Goal: Check status

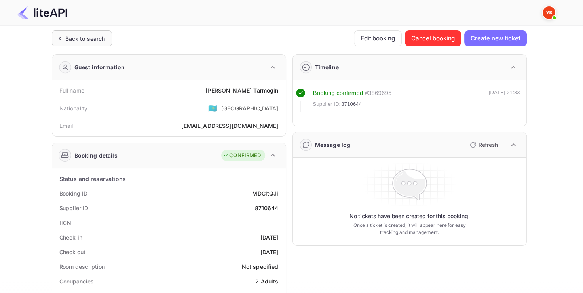
click at [95, 34] on div "Back to search" at bounding box center [85, 38] width 40 height 8
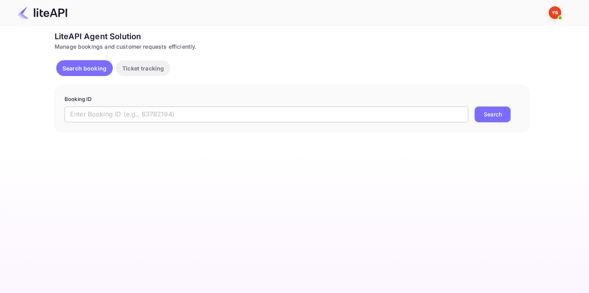
click at [127, 112] on input "text" at bounding box center [267, 115] width 404 height 16
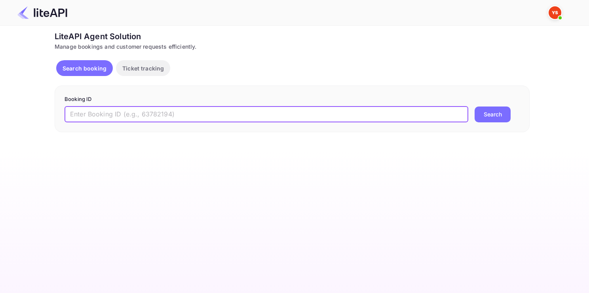
click at [127, 112] on input "text" at bounding box center [267, 115] width 404 height 16
paste input "8304254"
type input "8304254"
click at [475, 107] on button "Search" at bounding box center [493, 115] width 36 height 16
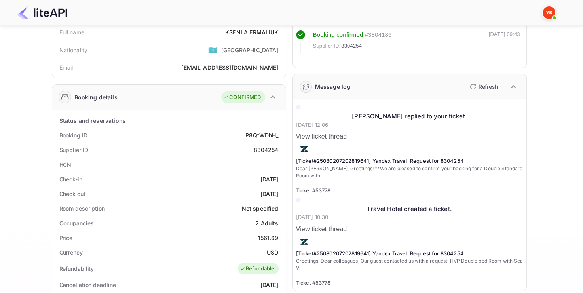
scroll to position [63, 0]
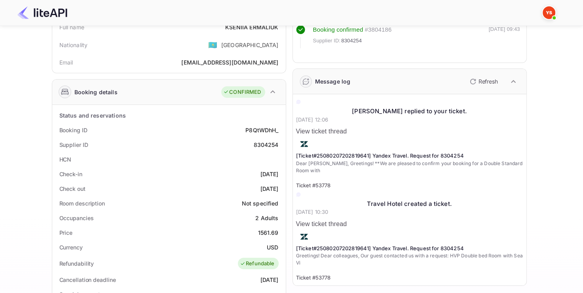
click at [394, 160] on p "Dear [PERSON_NAME], Greetings! **We are pleased to confirm your booking for a D…" at bounding box center [409, 167] width 227 height 14
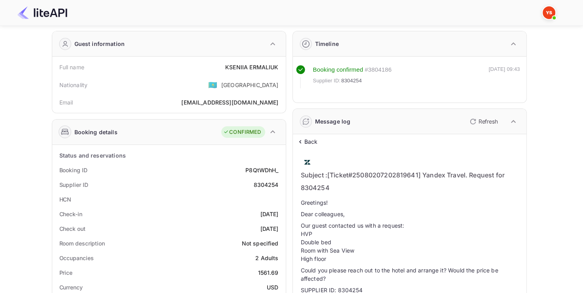
scroll to position [24, 0]
click at [258, 184] on div "8304254" at bounding box center [265, 184] width 25 height 8
copy div "8304254"
drag, startPoint x: 224, startPoint y: 70, endPoint x: 284, endPoint y: 65, distance: 60.4
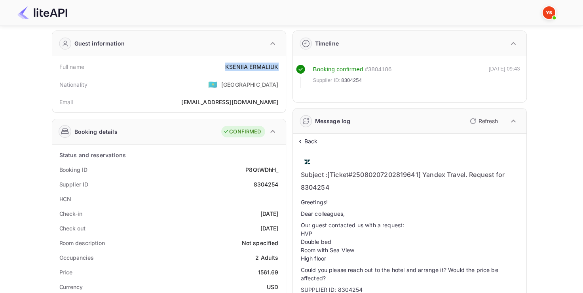
click at [285, 65] on div "Full name KSENIIA ERMALIUK Nationality 🇰🇿 [DEMOGRAPHIC_DATA] Email [EMAIL_ADDRE…" at bounding box center [169, 84] width 234 height 56
copy div "KSENIIA ERMALIUK"
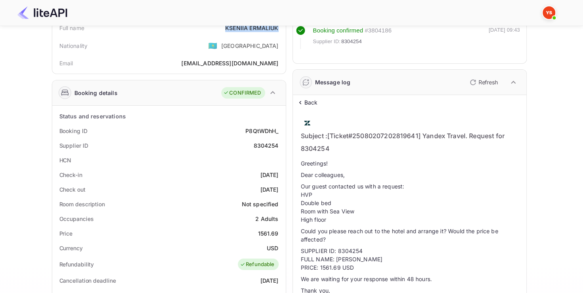
scroll to position [67, 0]
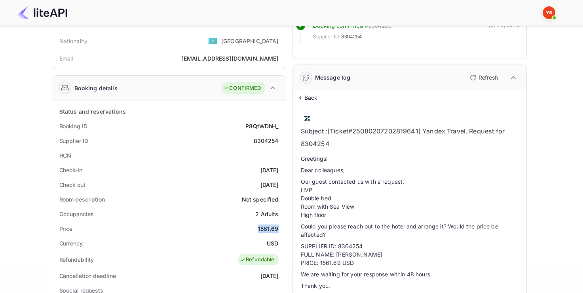
drag, startPoint x: 253, startPoint y: 228, endPoint x: 279, endPoint y: 227, distance: 25.8
click at [279, 227] on div "Price 1561.69" at bounding box center [168, 228] width 227 height 15
copy div "1561.69"
